Goal: Task Accomplishment & Management: Manage account settings

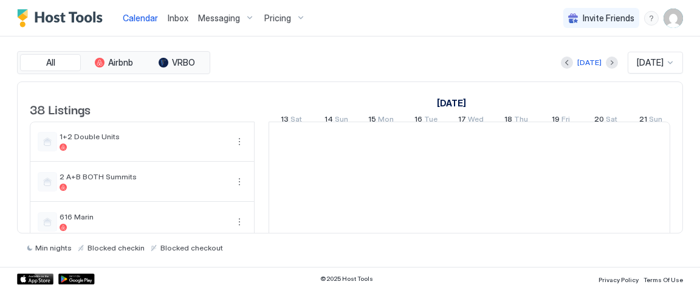
scroll to position [0, 675]
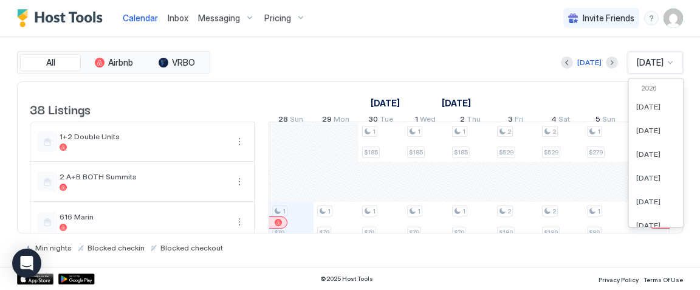
click at [653, 68] on div "[DATE]" at bounding box center [654, 63] width 55 height 22
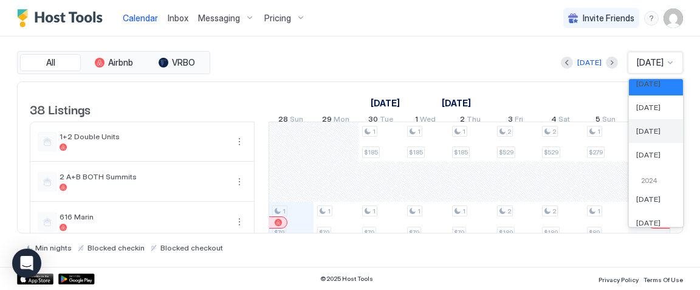
scroll to position [444, 0]
click at [642, 139] on div "[DATE]" at bounding box center [655, 134] width 54 height 24
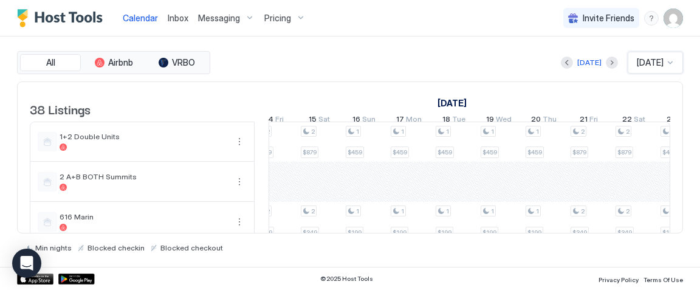
scroll to position [0, 0]
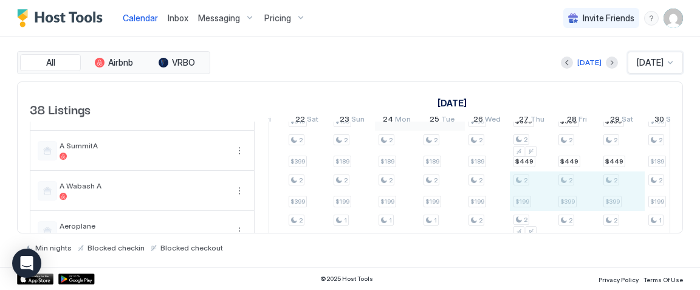
drag, startPoint x: 542, startPoint y: 199, endPoint x: 607, endPoint y: 193, distance: 65.3
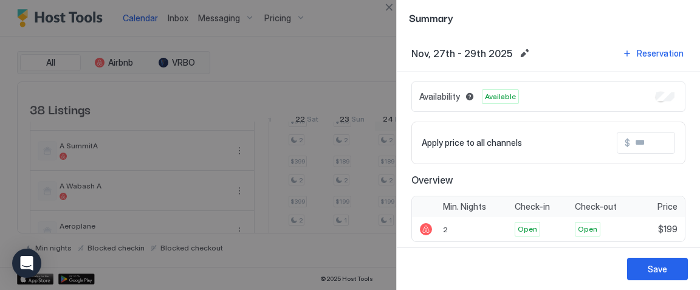
click at [642, 143] on input "Input Field" at bounding box center [678, 142] width 97 height 21
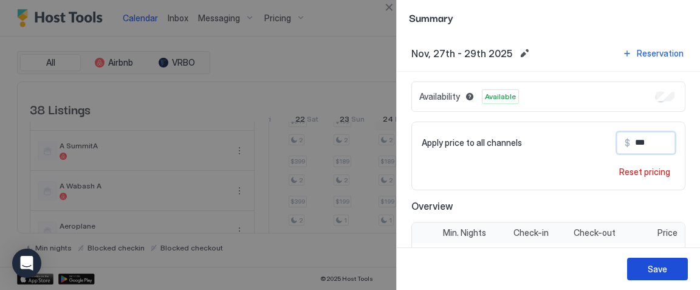
type input "***"
click at [653, 269] on div "Save" at bounding box center [656, 268] width 19 height 13
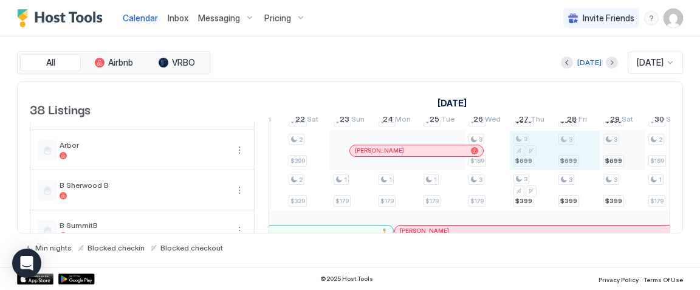
drag, startPoint x: 528, startPoint y: 161, endPoint x: 606, endPoint y: 155, distance: 78.5
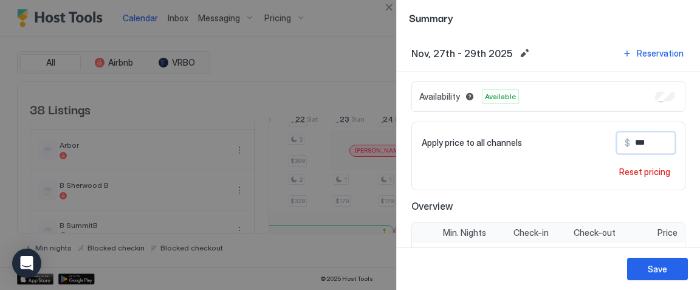
click at [643, 140] on input "***" at bounding box center [678, 142] width 97 height 21
type input "***"
click at [653, 269] on div "Save" at bounding box center [656, 268] width 19 height 13
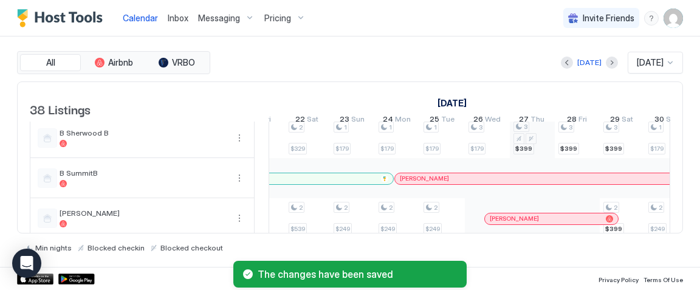
scroll to position [287, 0]
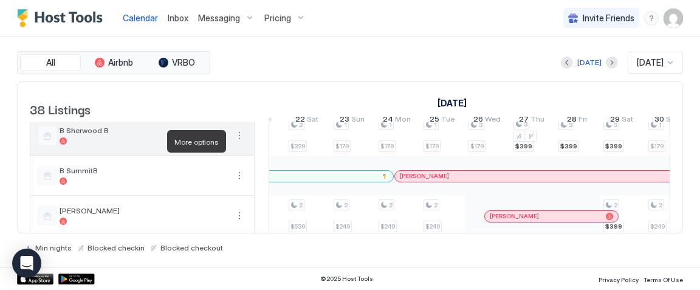
click at [237, 143] on button "More options" at bounding box center [239, 135] width 15 height 15
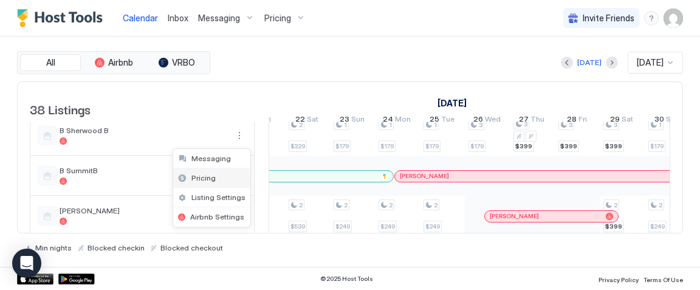
click at [234, 175] on div "Pricing" at bounding box center [211, 177] width 77 height 19
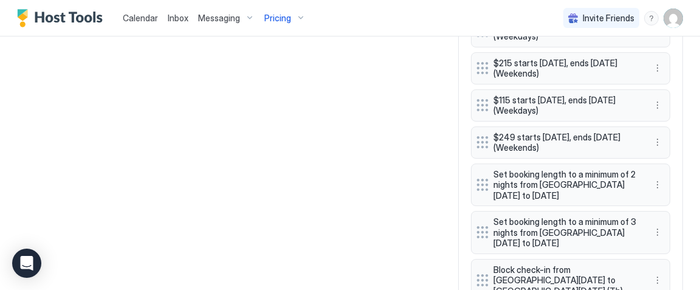
scroll to position [848, 0]
click at [658, 225] on button "More options" at bounding box center [657, 232] width 15 height 15
click at [666, 225] on div "Edit" at bounding box center [668, 222] width 27 height 9
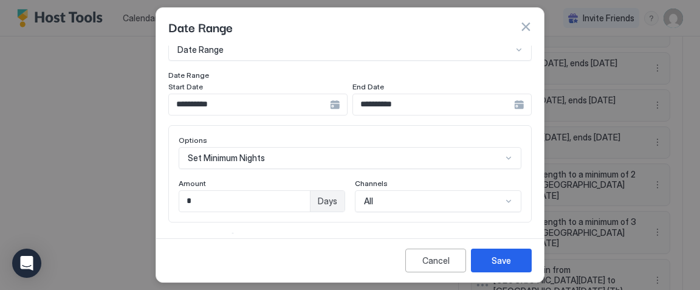
scroll to position [64, 0]
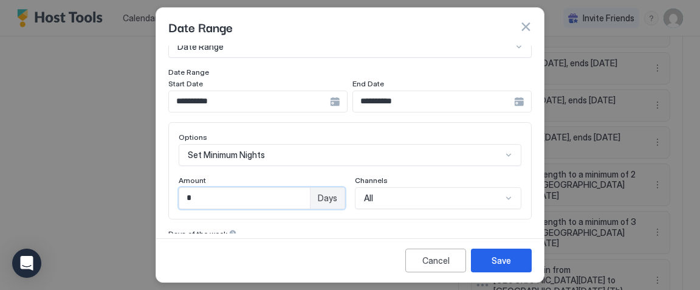
click at [220, 194] on input "*" at bounding box center [244, 198] width 131 height 21
type input "*"
click at [490, 256] on button "Save" at bounding box center [501, 260] width 61 height 24
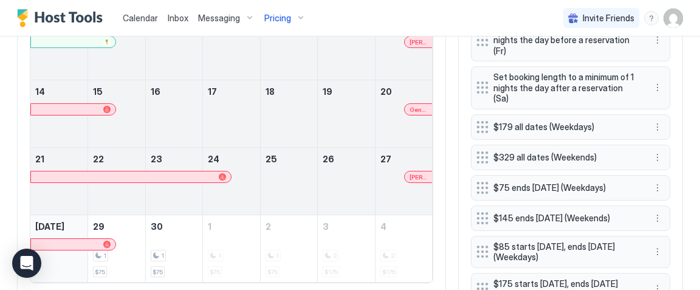
scroll to position [483, 0]
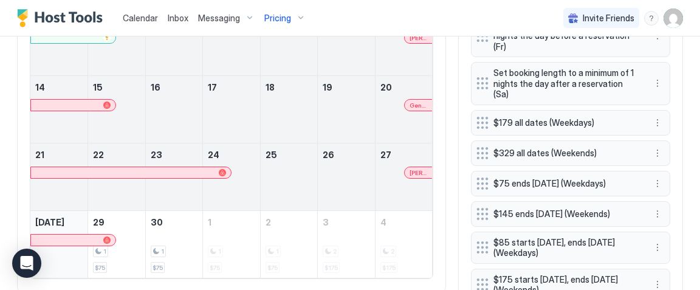
click at [274, 20] on span "Pricing" at bounding box center [277, 18] width 27 height 11
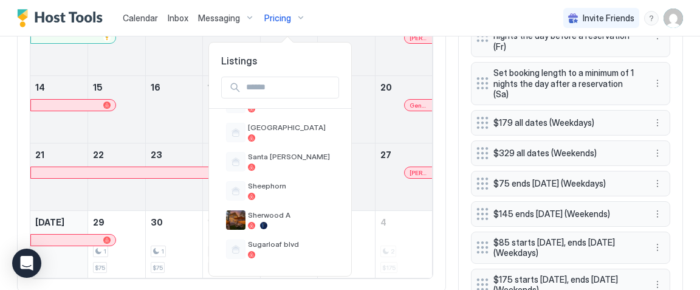
scroll to position [989, 0]
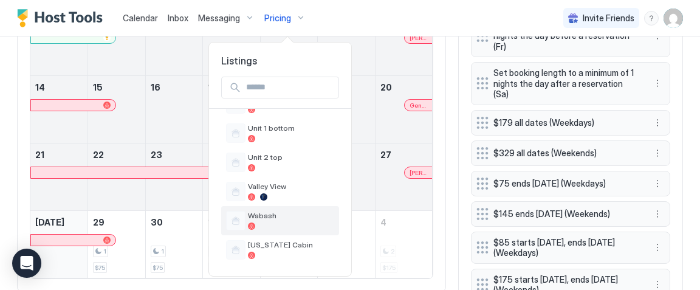
click at [272, 217] on span "Wabash" at bounding box center [291, 215] width 86 height 9
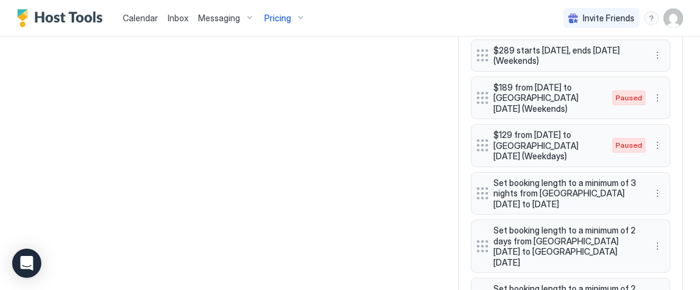
scroll to position [914, 0]
click at [656, 188] on button "More options" at bounding box center [657, 192] width 15 height 15
click at [666, 199] on div "Edit" at bounding box center [668, 203] width 27 height 9
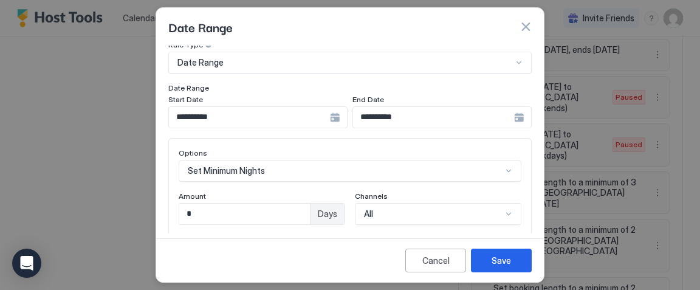
scroll to position [49, 0]
click at [281, 209] on input "*" at bounding box center [244, 213] width 131 height 21
type input "*"
click at [491, 256] on button "Save" at bounding box center [501, 260] width 61 height 24
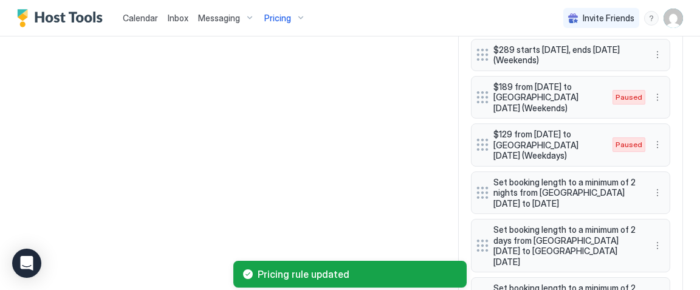
click at [289, 17] on div "Pricing" at bounding box center [284, 18] width 51 height 21
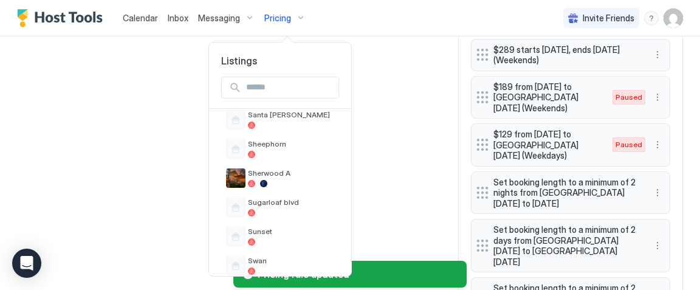
scroll to position [989, 0]
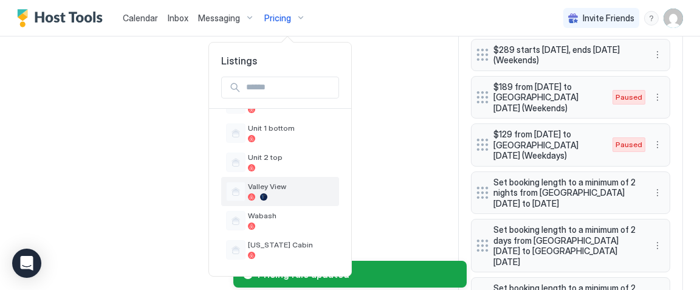
click at [286, 183] on span "Valley View" at bounding box center [291, 186] width 86 height 9
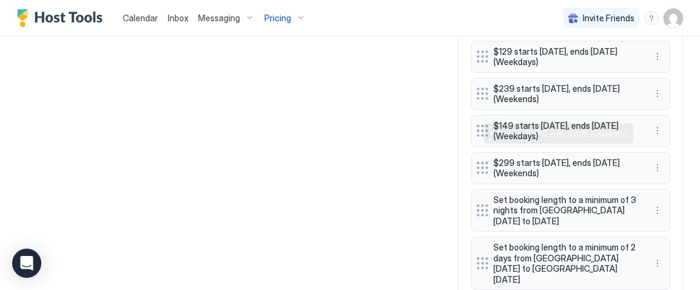
scroll to position [899, 0]
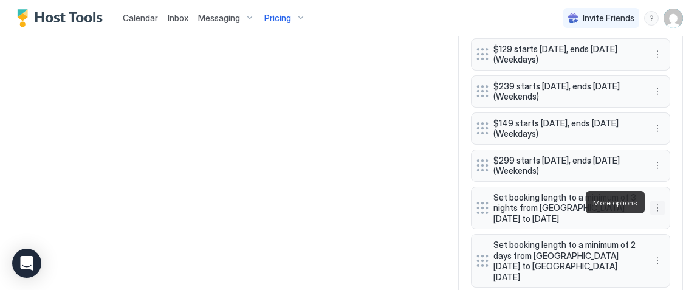
click at [659, 202] on button "More options" at bounding box center [657, 207] width 15 height 15
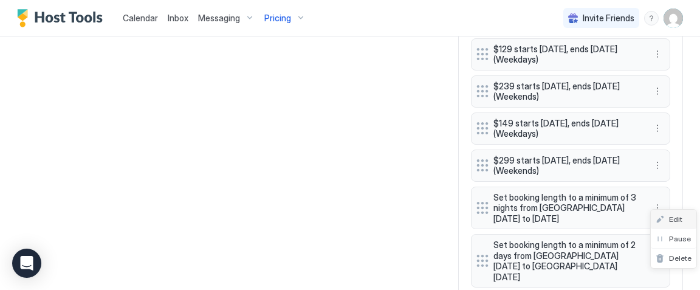
click at [673, 228] on div "Edit" at bounding box center [673, 218] width 46 height 19
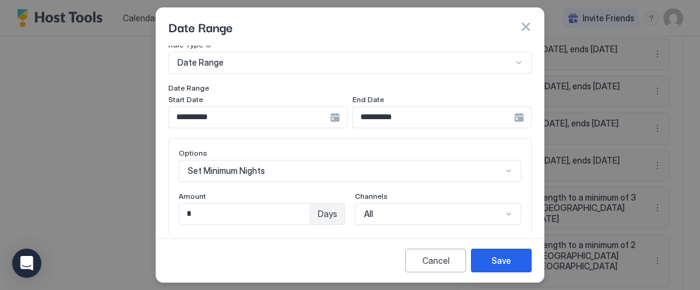
scroll to position [50, 0]
drag, startPoint x: 237, startPoint y: 216, endPoint x: 164, endPoint y: 174, distance: 84.9
click at [166, 175] on div "**********" at bounding box center [349, 140] width 387 height 188
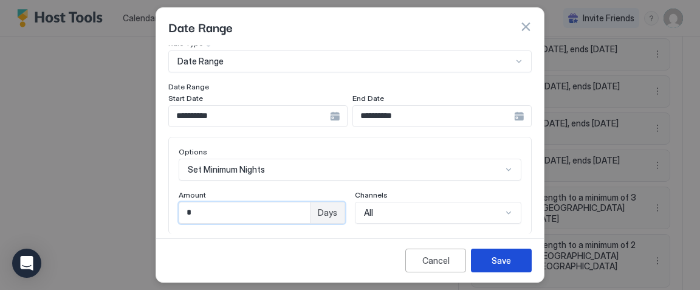
type input "*"
click at [488, 264] on button "Save" at bounding box center [501, 260] width 61 height 24
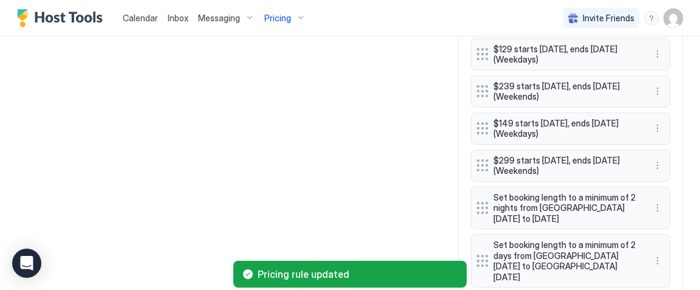
click at [292, 19] on div "Pricing" at bounding box center [284, 18] width 51 height 21
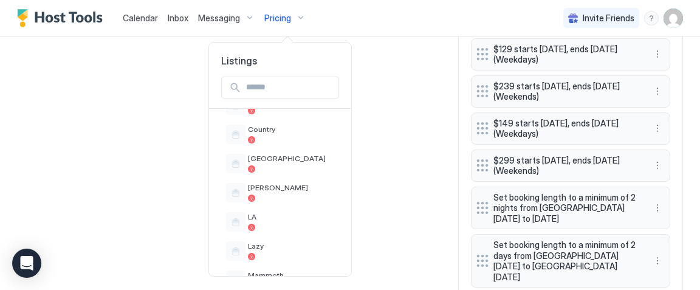
scroll to position [989, 0]
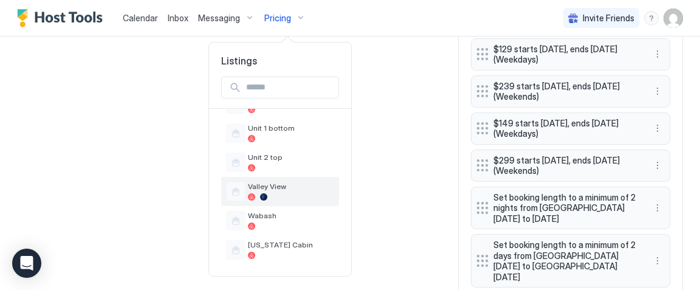
click at [282, 191] on div "Valley View" at bounding box center [291, 191] width 86 height 19
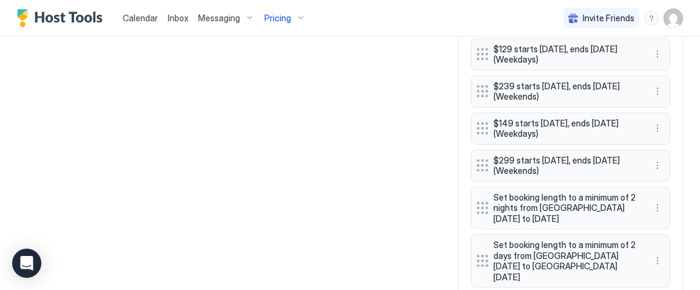
click at [284, 13] on span "Pricing" at bounding box center [277, 18] width 27 height 11
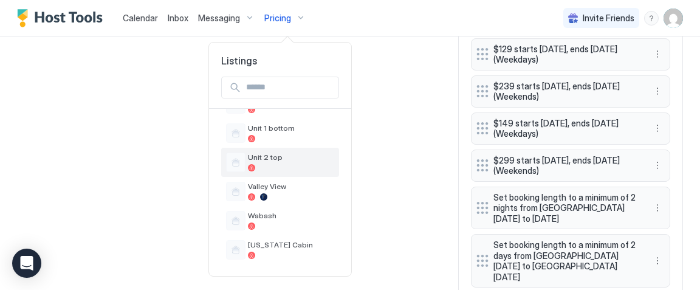
click at [279, 166] on div at bounding box center [291, 167] width 86 height 7
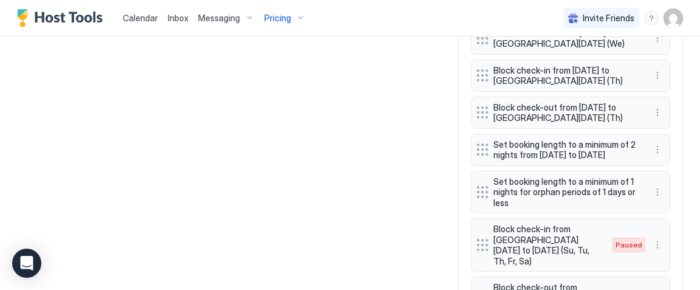
scroll to position [1369, 0]
